Goal: Contribute content: Contribute content

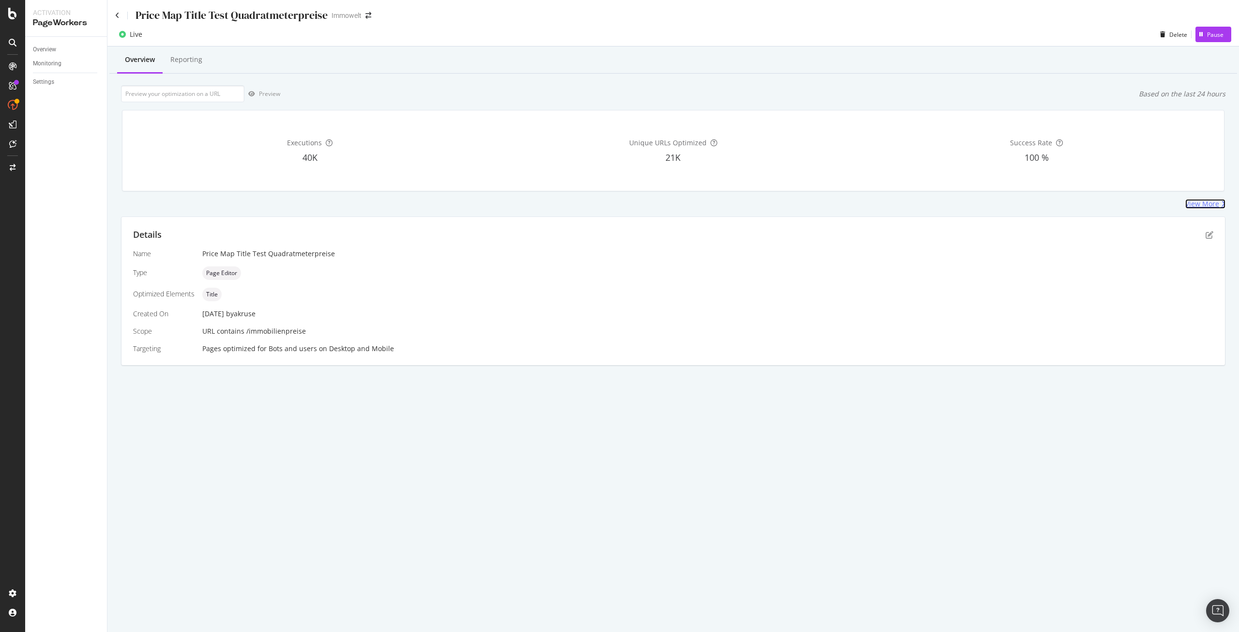
click at [1195, 203] on div "View More" at bounding box center [1202, 204] width 34 height 10
click at [187, 63] on div "Reporting" at bounding box center [186, 60] width 32 height 10
click at [46, 79] on div "Settings" at bounding box center [43, 82] width 21 height 10
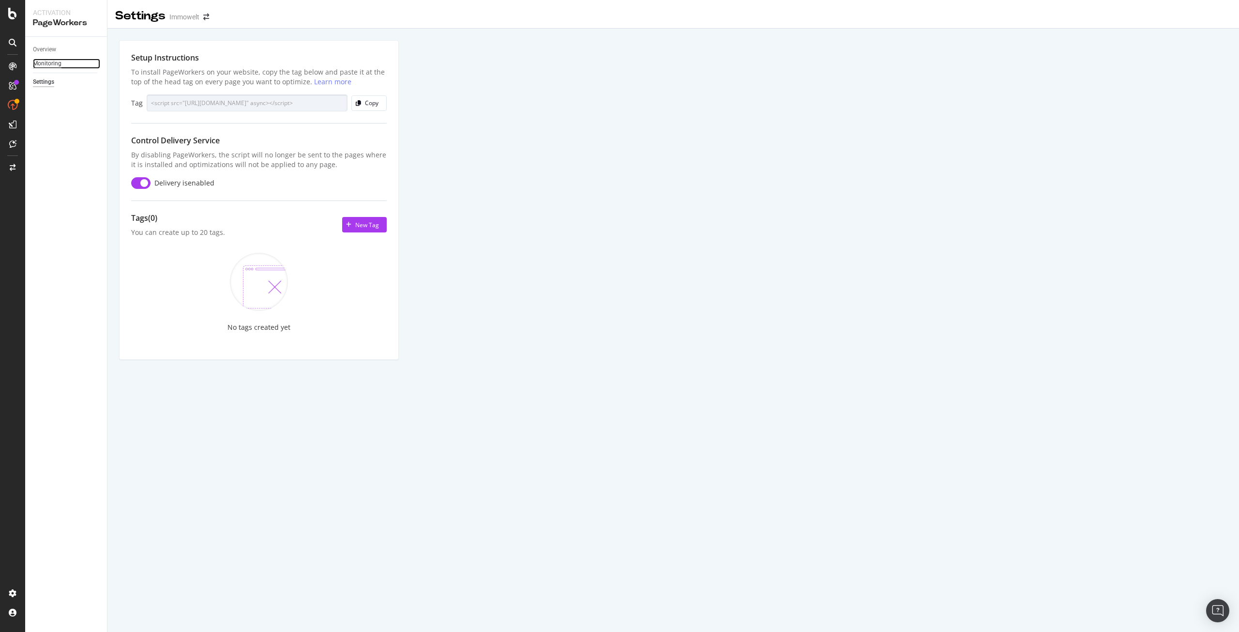
click at [45, 65] on div "Monitoring" at bounding box center [47, 64] width 29 height 10
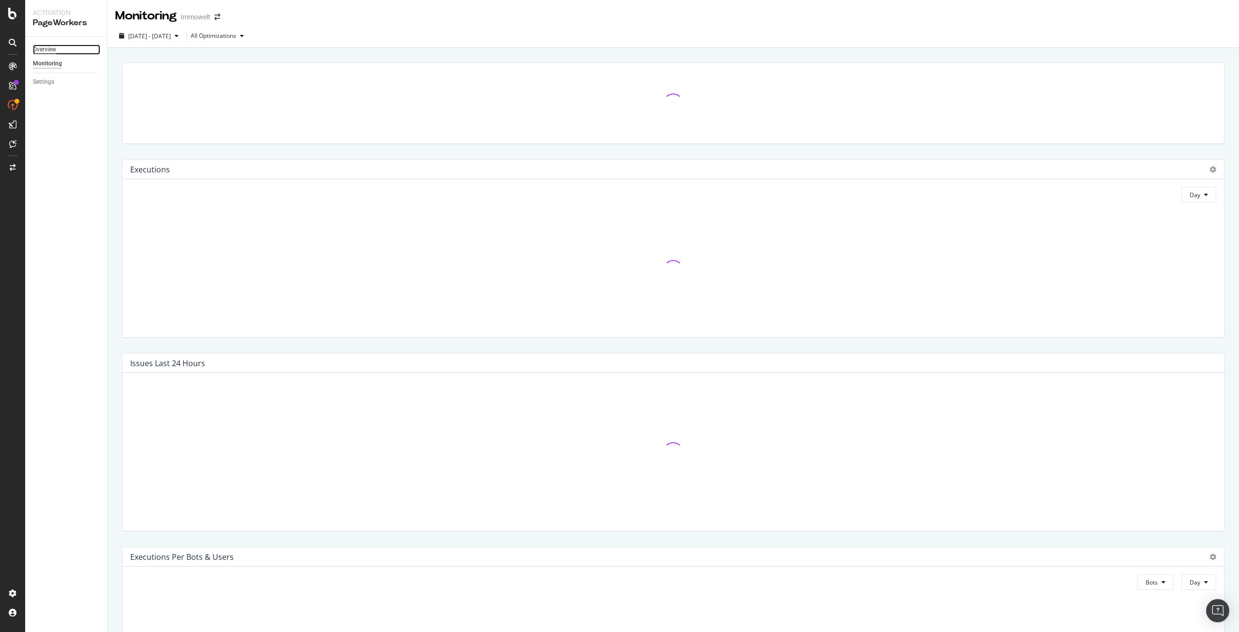
click at [46, 47] on div "Overview" at bounding box center [44, 50] width 23 height 10
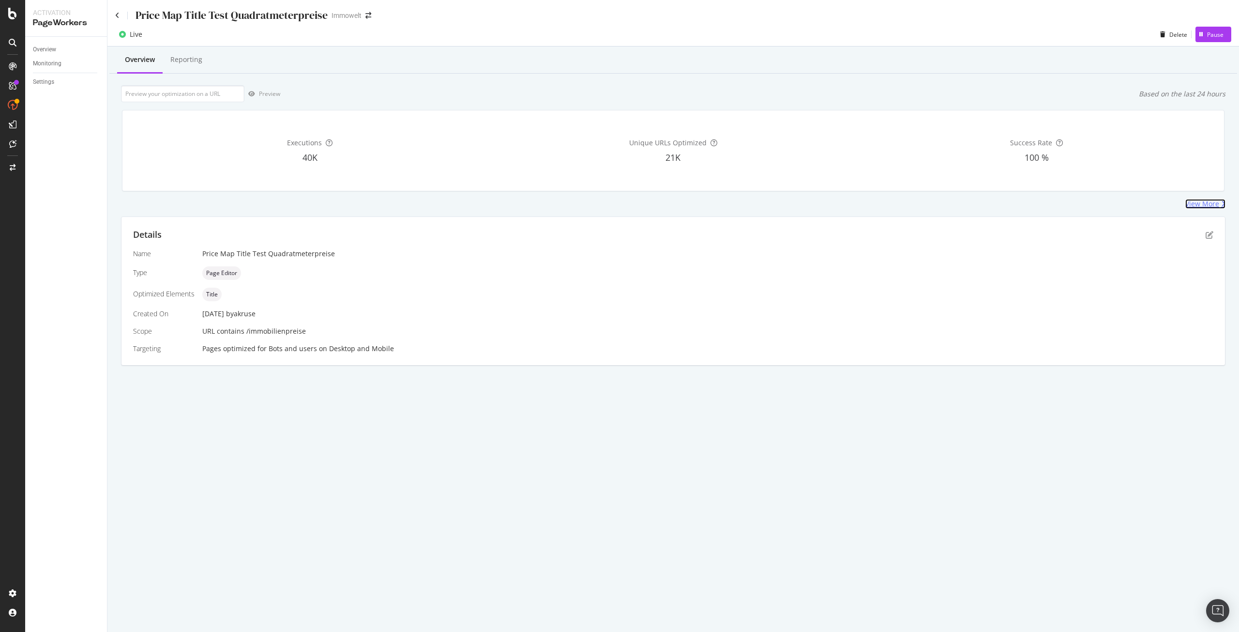
click at [1211, 203] on div "View More" at bounding box center [1202, 204] width 34 height 10
click at [177, 95] on input "url" at bounding box center [182, 93] width 123 height 17
click at [66, 82] on link "Settings" at bounding box center [66, 82] width 67 height 10
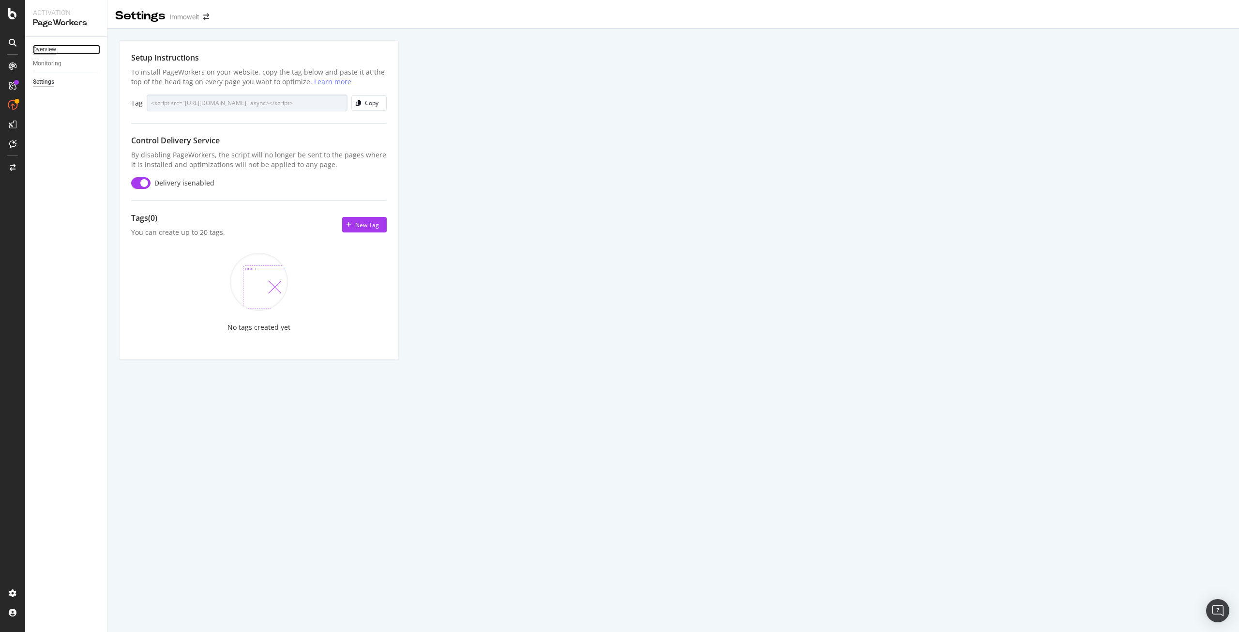
click at [45, 51] on div "Overview" at bounding box center [44, 50] width 23 height 10
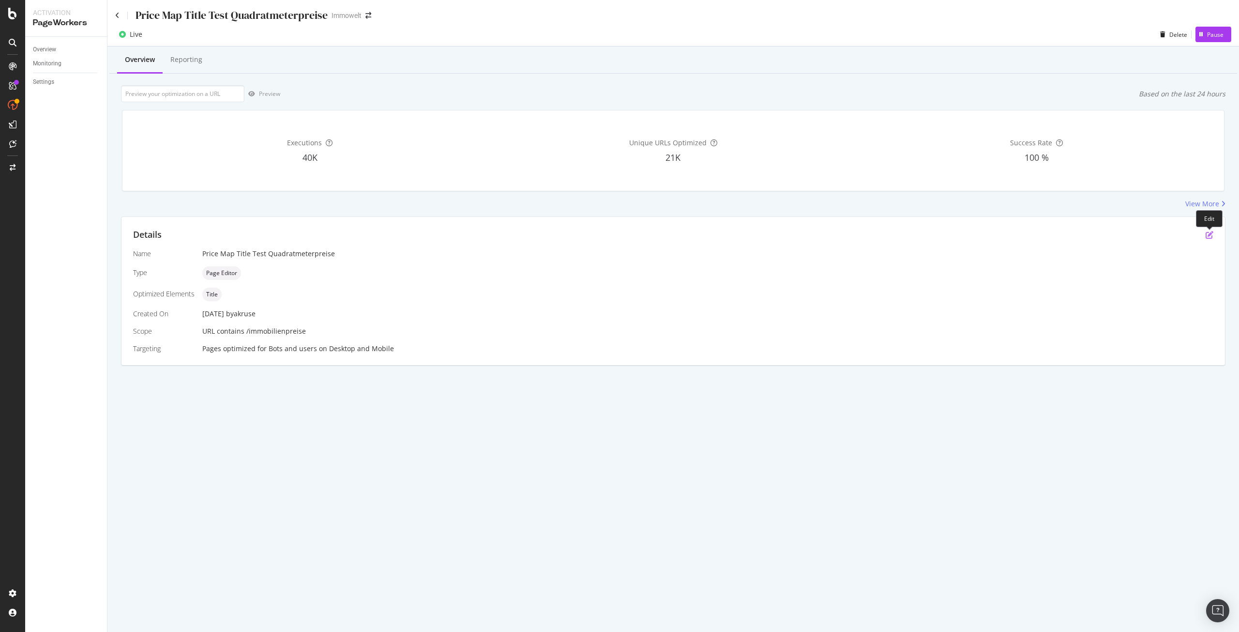
click at [1208, 234] on icon "pen-to-square" at bounding box center [1210, 235] width 8 height 8
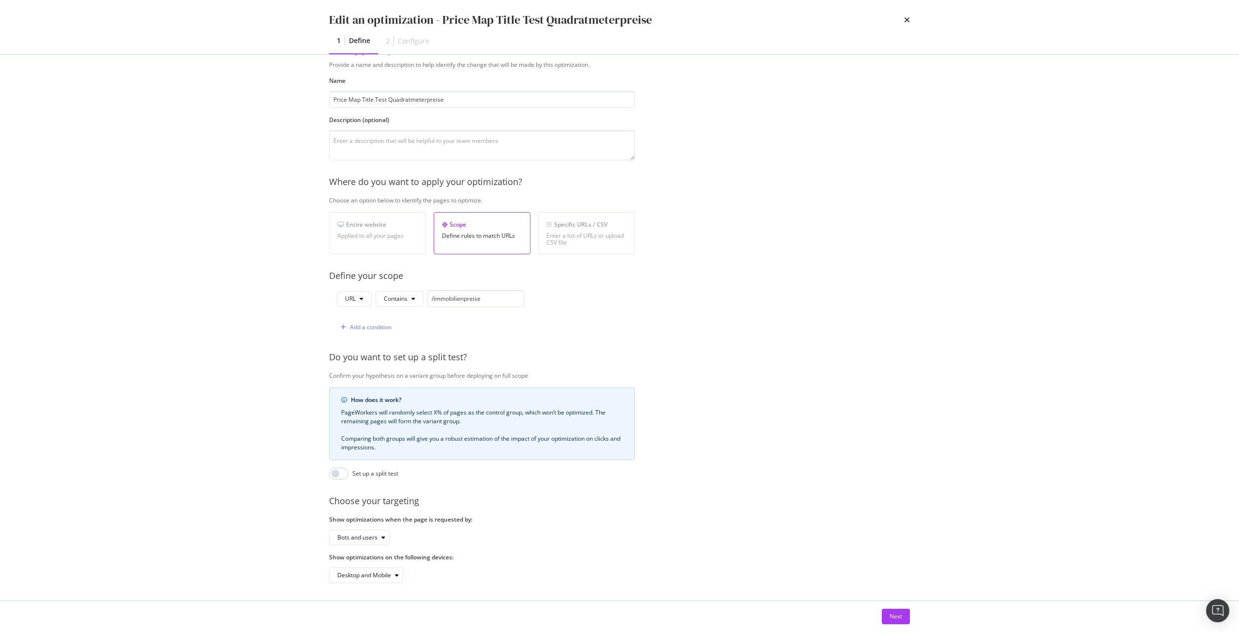
scroll to position [39, 0]
click at [903, 617] on button "Next" at bounding box center [896, 615] width 28 height 15
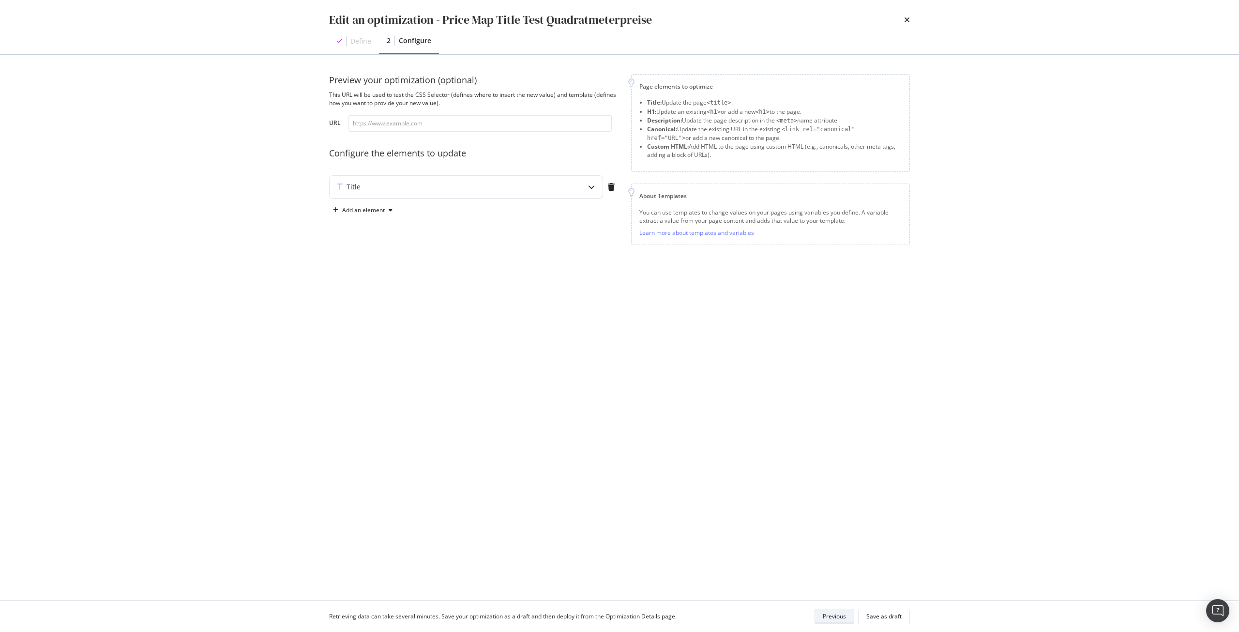
scroll to position [0, 0]
click at [585, 188] on div "modal" at bounding box center [591, 187] width 22 height 22
click at [411, 234] on div "{{ title | replace ( "Entwicklung August 2025" , "Quadratmeterpreise 08/2025" )…" at bounding box center [444, 269] width 204 height 88
click at [413, 234] on div "{{ title | replace ( "Entwicklung August 2025" , "Quadratmeterpreise 08/2025" )…" at bounding box center [444, 269] width 204 height 88
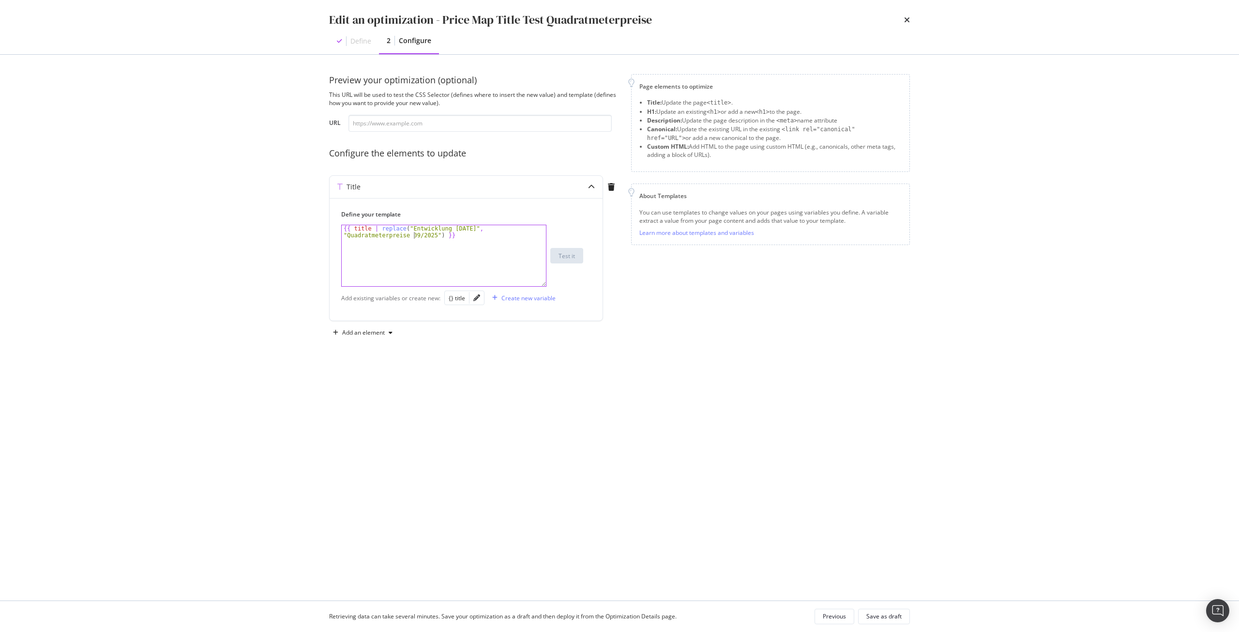
type textarea "{{ title | replace("Entwicklung August 2025", "Quadratmeterpreise 09/2025") }}"
click at [479, 238] on div "{{ title | replace ( "Entwicklung August 2025" , "Quadratmeterpreise 09/2025" )…" at bounding box center [444, 269] width 204 height 88
click at [455, 236] on div "{{ title | replace ( "Entwicklung August 2025" , "Quadratmeterpreise 09/2025" )…" at bounding box center [444, 269] width 204 height 88
click at [465, 235] on div "{{ title | replace ( "Entwicklung August 2025" , "Quadratmeterpreise 09/2025" )…" at bounding box center [444, 269] width 204 height 88
click at [458, 237] on div "{{ title | replace ( "Entwicklung August 2025" , "Quadratmeterpreise 09/2025" )…" at bounding box center [444, 269] width 204 height 88
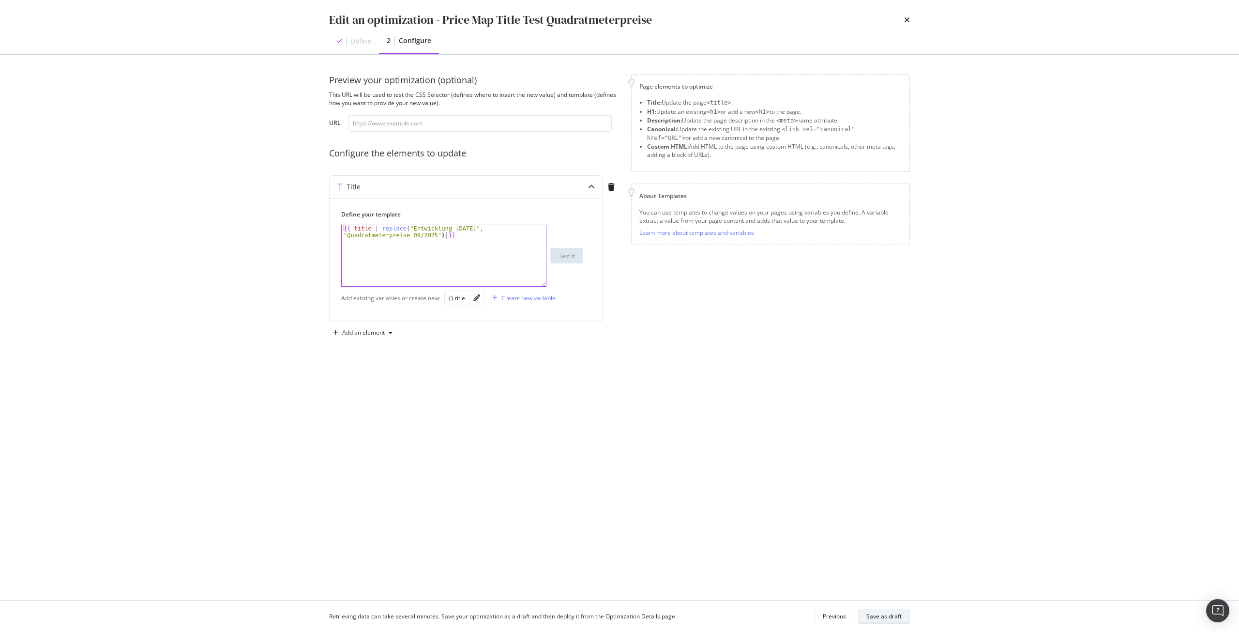
click at [893, 617] on div "Save as draft" at bounding box center [883, 616] width 35 height 8
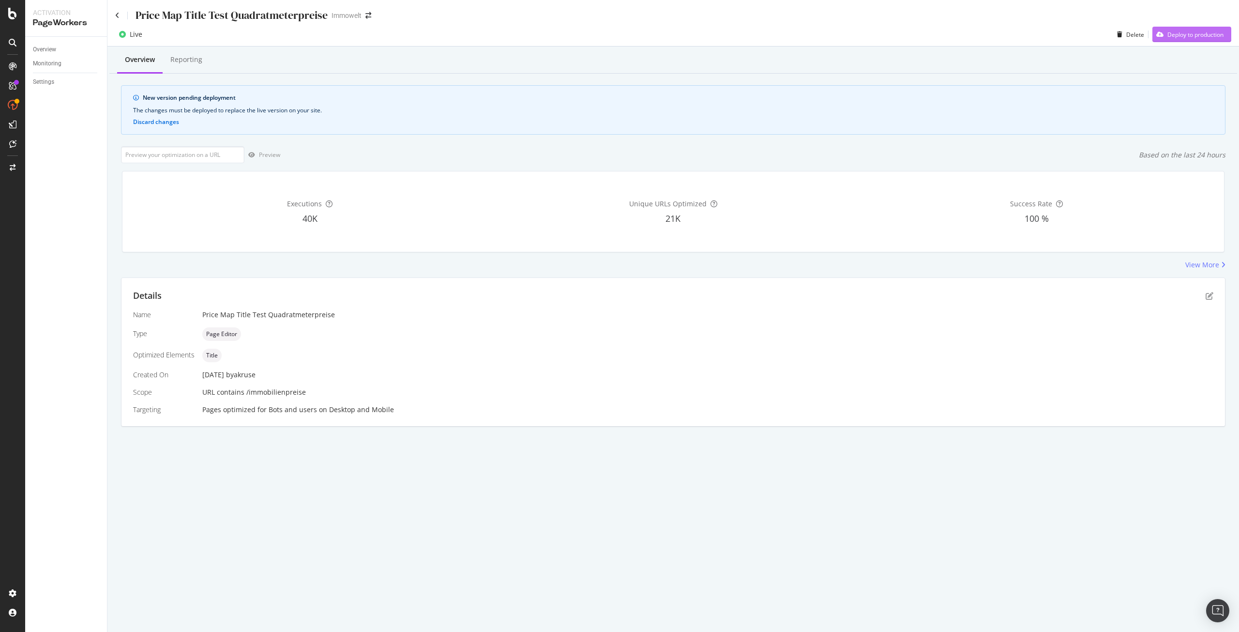
click at [1194, 37] on div "Deploy to production" at bounding box center [1195, 34] width 56 height 8
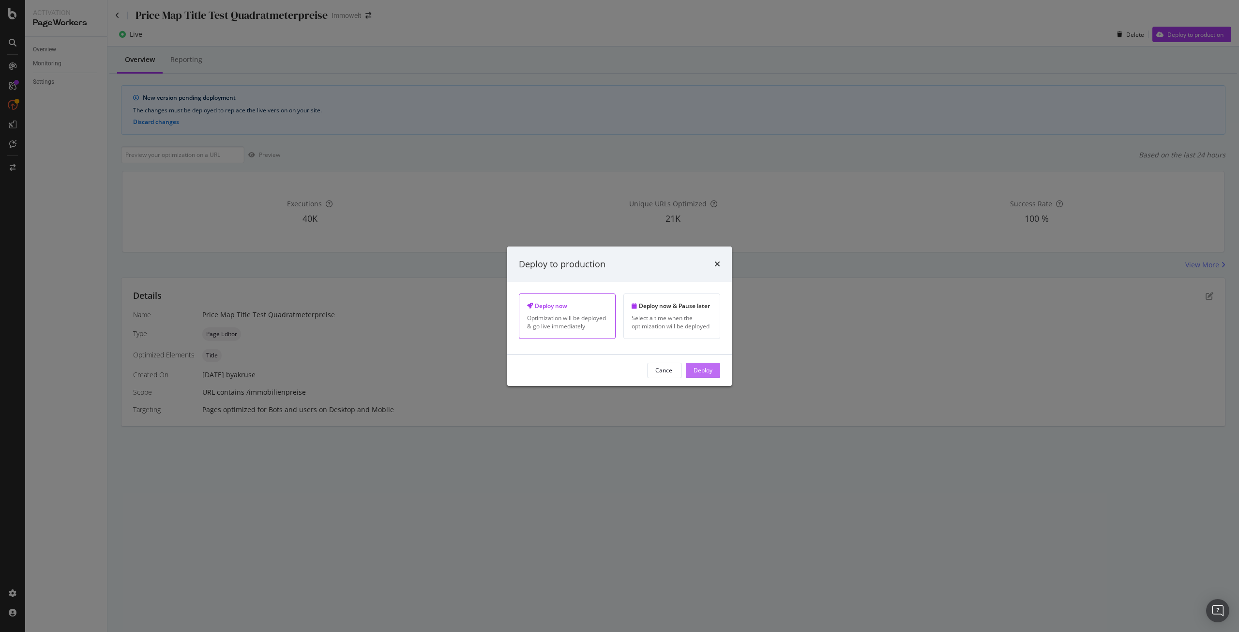
click at [709, 371] on div "Deploy" at bounding box center [703, 370] width 19 height 8
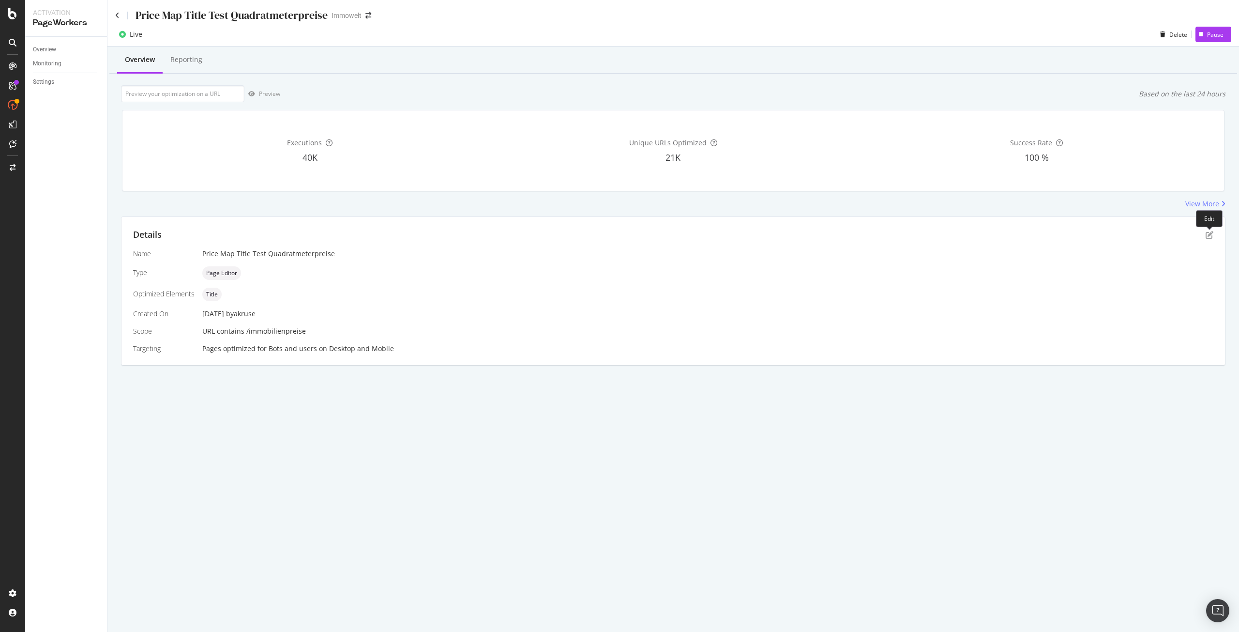
click at [1202, 229] on div "Details" at bounding box center [673, 234] width 1080 height 13
click at [1210, 234] on icon "pen-to-square" at bounding box center [1210, 235] width 8 height 8
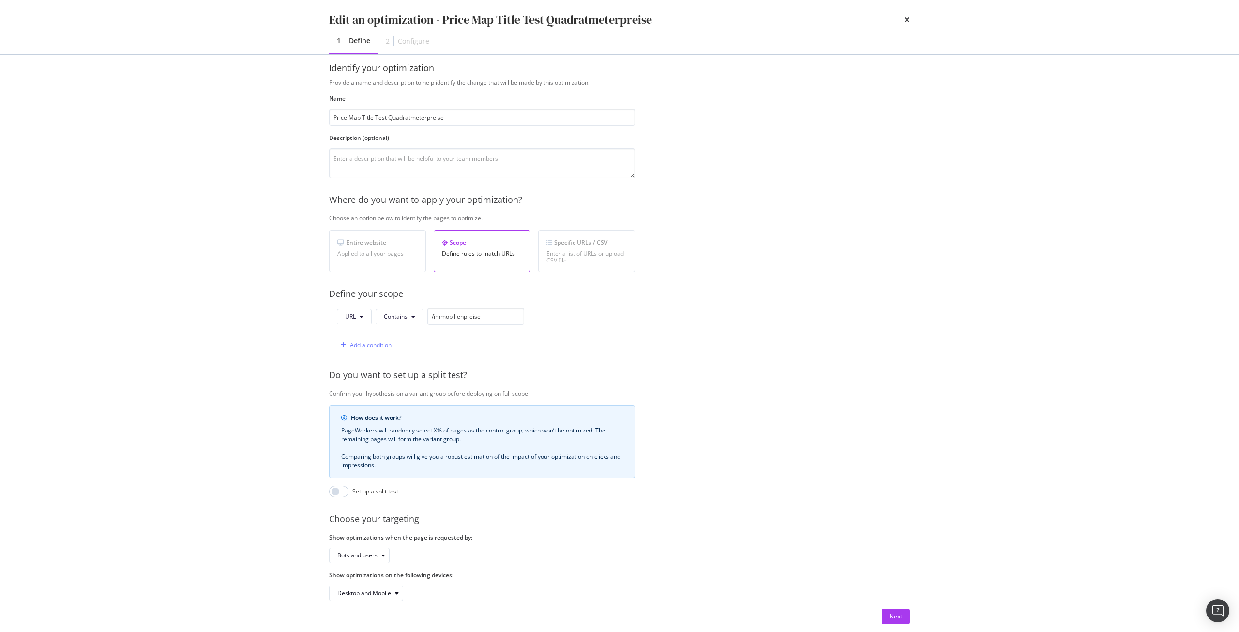
scroll to position [0, 0]
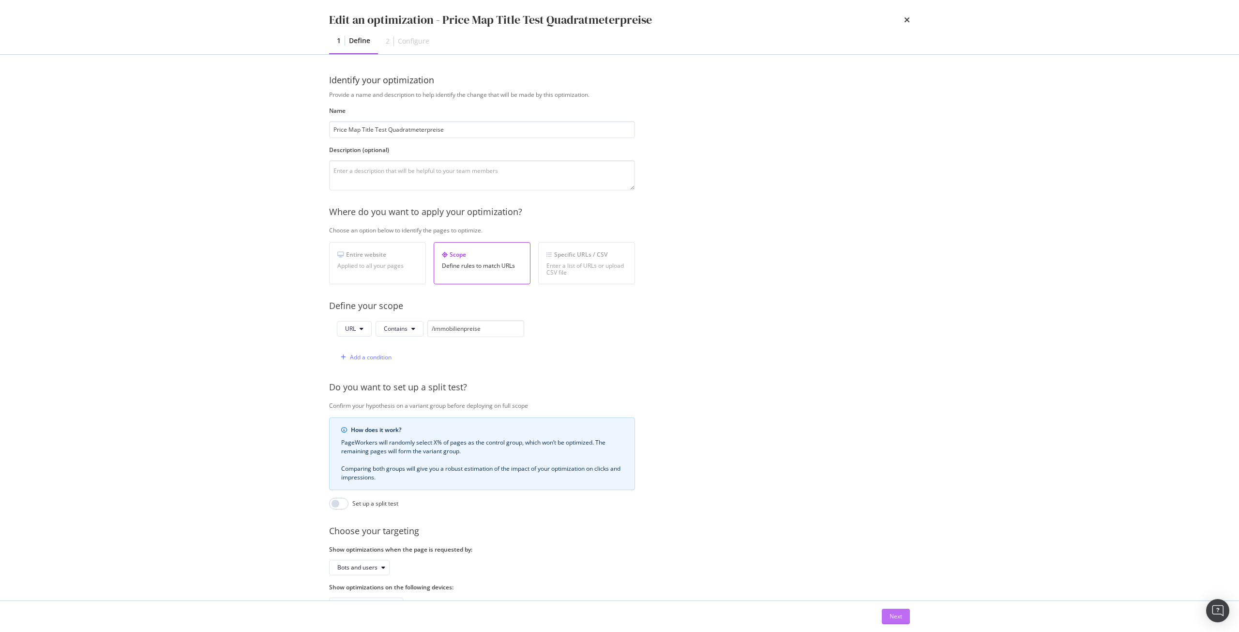
click at [893, 618] on div "Next" at bounding box center [896, 616] width 13 height 8
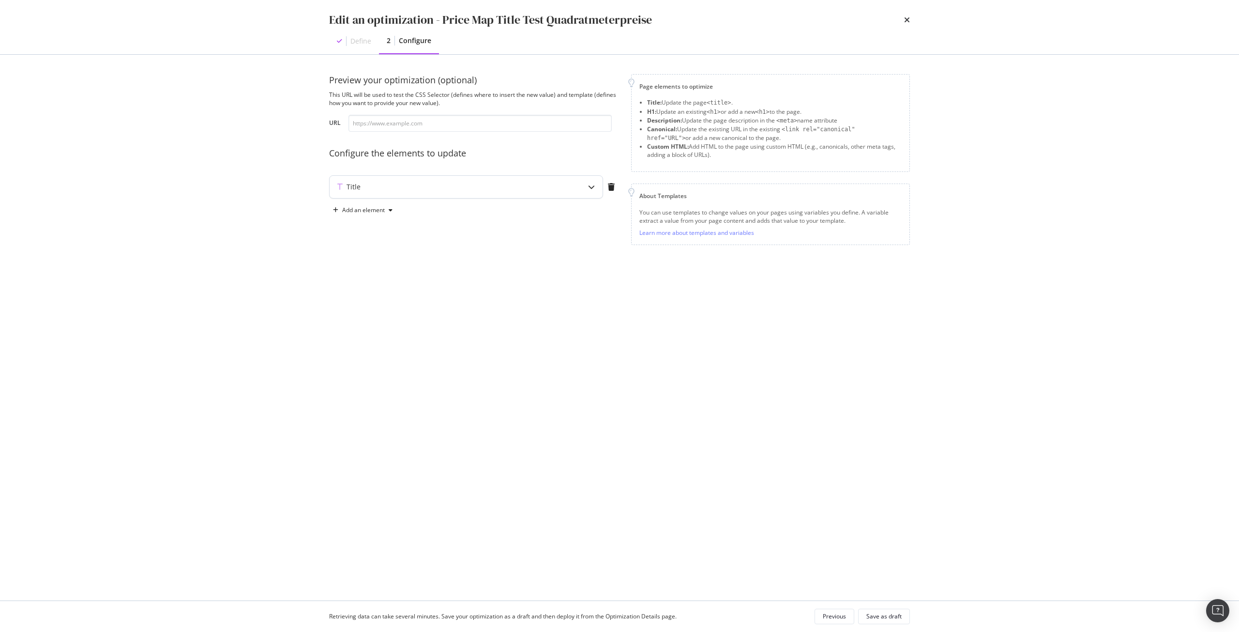
click at [577, 189] on div "Title" at bounding box center [466, 187] width 273 height 22
click at [258, 374] on div "Edit an optimization - Price Map Title Test Quadratmeterpreise Define 2 Configu…" at bounding box center [619, 316] width 1239 height 632
click at [830, 614] on div "Previous" at bounding box center [834, 616] width 23 height 8
